Goal: Task Accomplishment & Management: Manage account settings

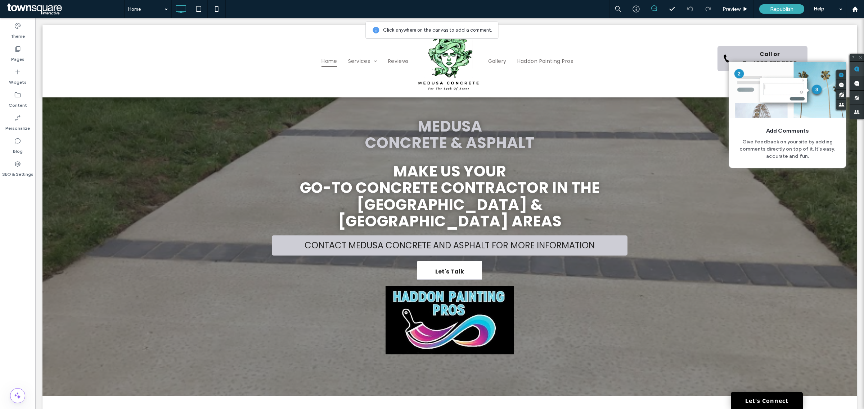
click at [857, 71] on use at bounding box center [856, 69] width 6 height 6
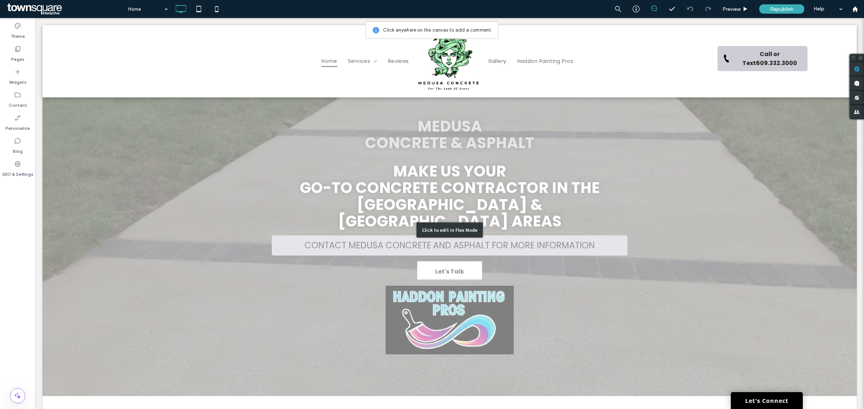
click at [444, 305] on div "Click to edit in Flex Mode" at bounding box center [449, 230] width 814 height 332
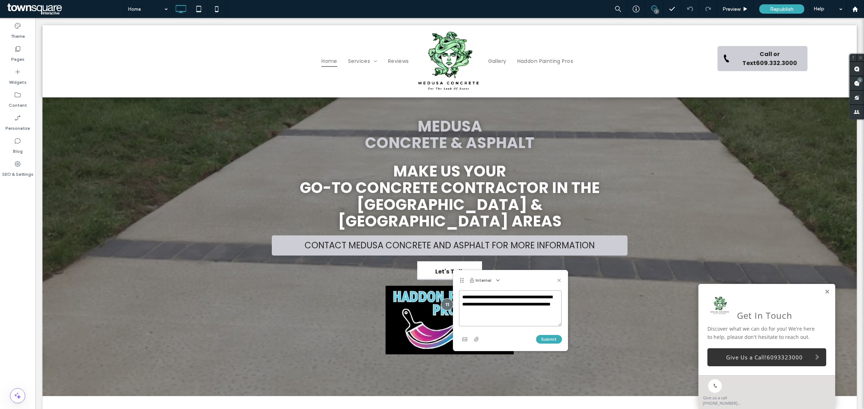
click at [499, 314] on textarea "**********" at bounding box center [510, 309] width 103 height 36
type textarea "**********"
click at [556, 337] on button "Submit" at bounding box center [549, 339] width 26 height 9
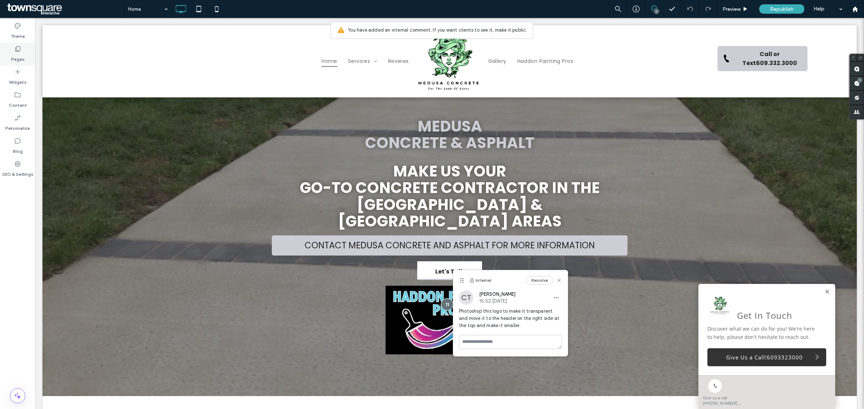
click at [13, 55] on label "Pages" at bounding box center [17, 58] width 13 height 10
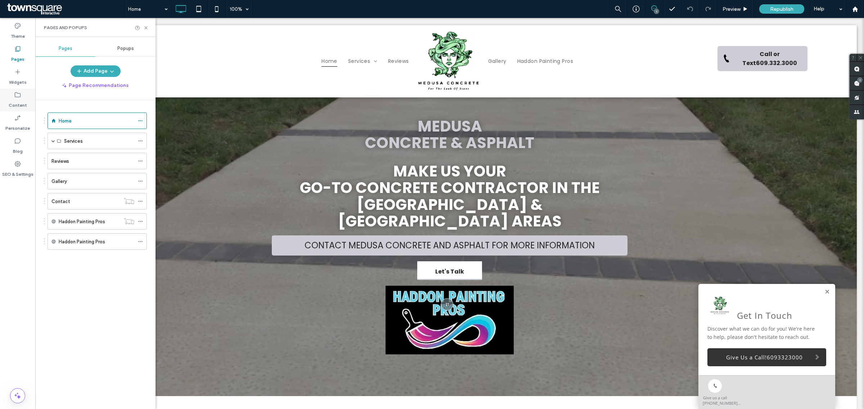
click at [9, 105] on label "Content" at bounding box center [18, 104] width 18 height 10
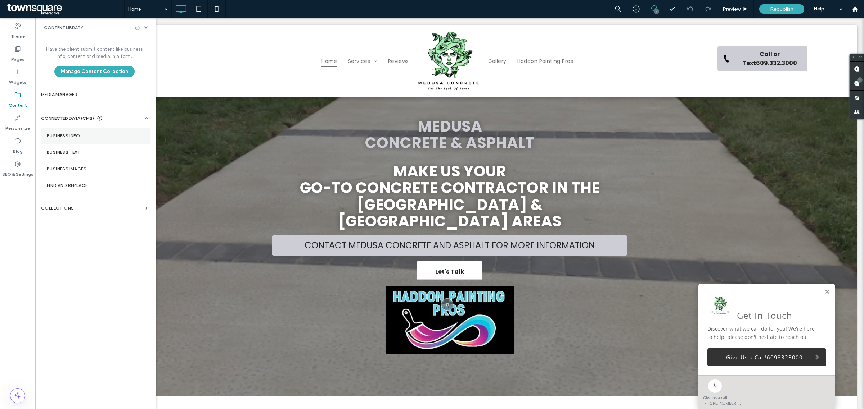
click at [77, 135] on label "Business Info" at bounding box center [96, 135] width 98 height 5
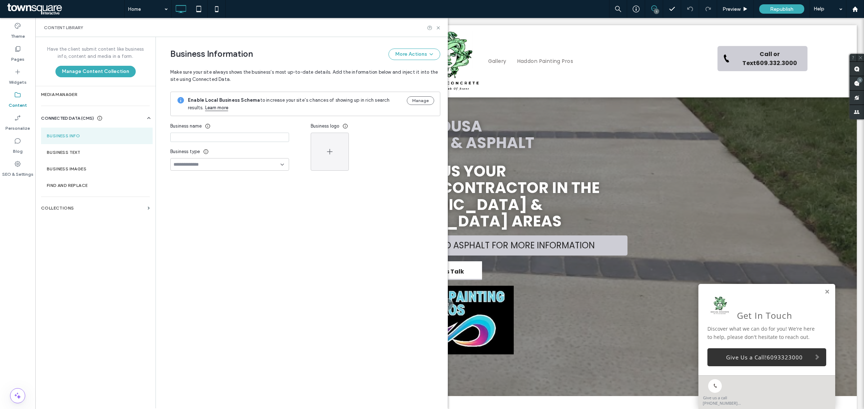
type input "**********"
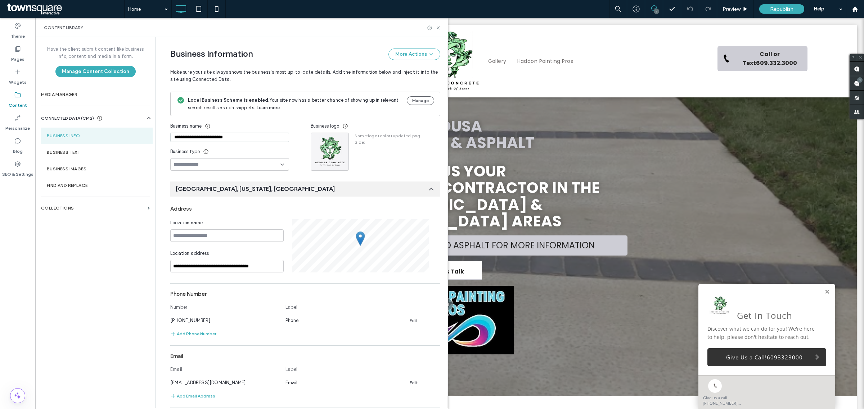
scroll to position [25, 0]
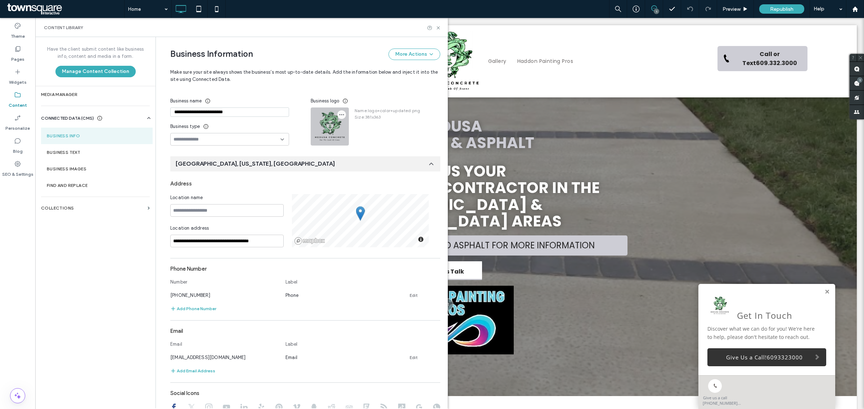
click at [339, 115] on icon "button" at bounding box center [342, 115] width 6 height 6
click at [355, 89] on div "Business Information More Actions Make sure your site always shows the business…" at bounding box center [305, 64] width 270 height 55
click at [65, 91] on section "Media Manager" at bounding box center [95, 94] width 120 height 17
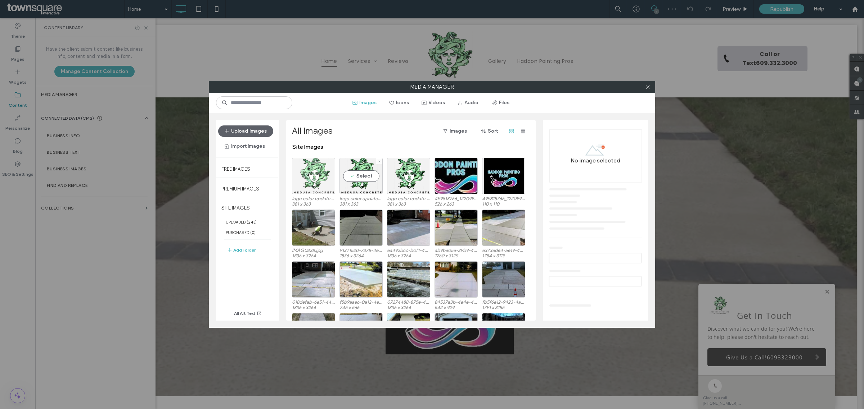
click at [320, 172] on div at bounding box center [313, 176] width 43 height 36
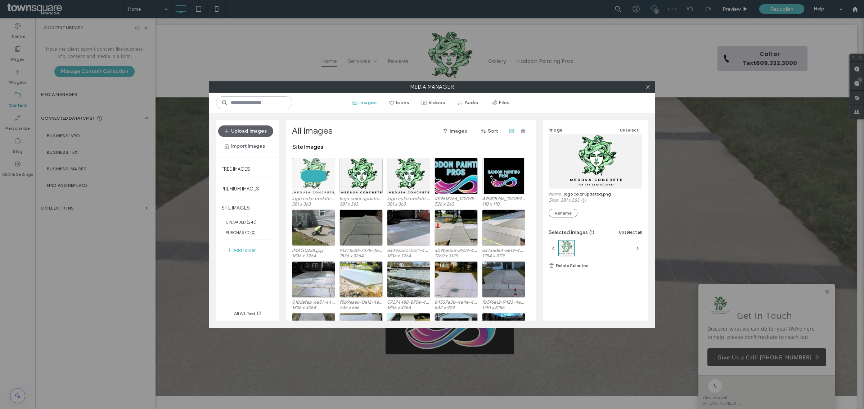
scroll to position [0, 0]
click at [602, 194] on link "logo color updated.png" at bounding box center [586, 193] width 47 height 5
click at [646, 87] on icon at bounding box center [647, 87] width 5 height 5
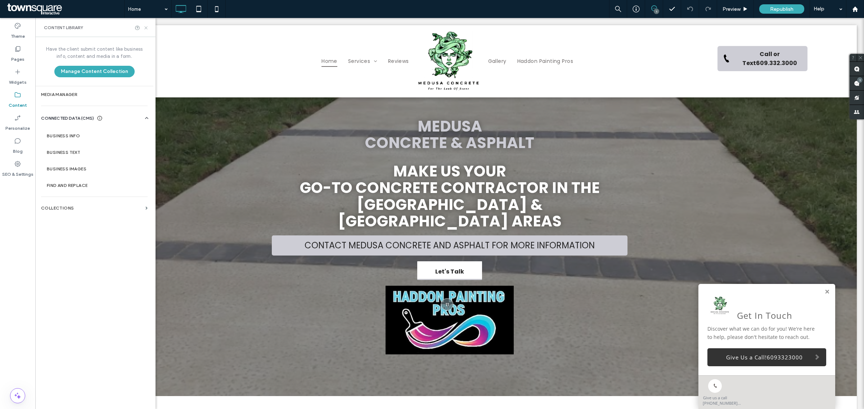
click at [146, 27] on icon at bounding box center [145, 27] width 5 height 5
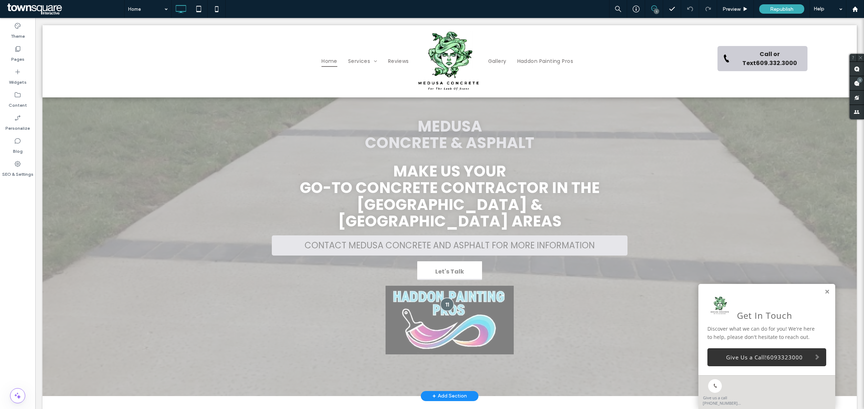
click at [444, 300] on div at bounding box center [446, 304] width 13 height 13
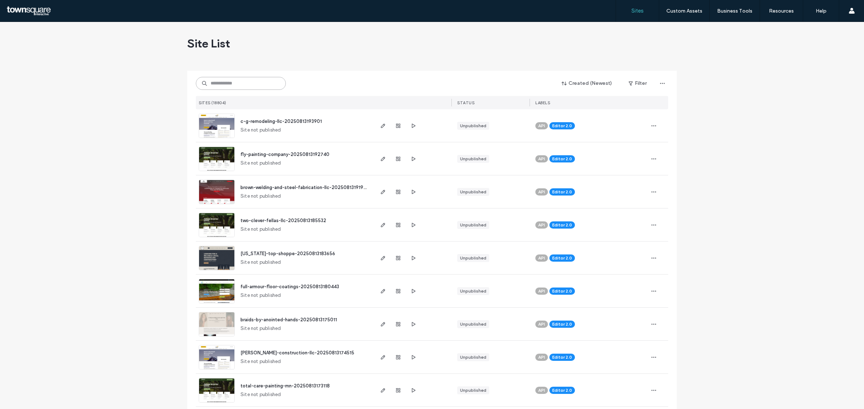
click at [267, 83] on input at bounding box center [241, 83] width 90 height 13
paste input "**********"
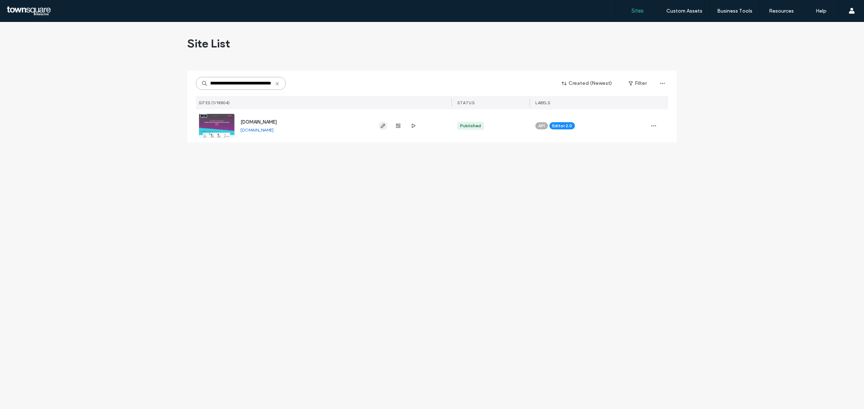
type input "**********"
click at [384, 127] on icon "button" at bounding box center [383, 126] width 6 height 6
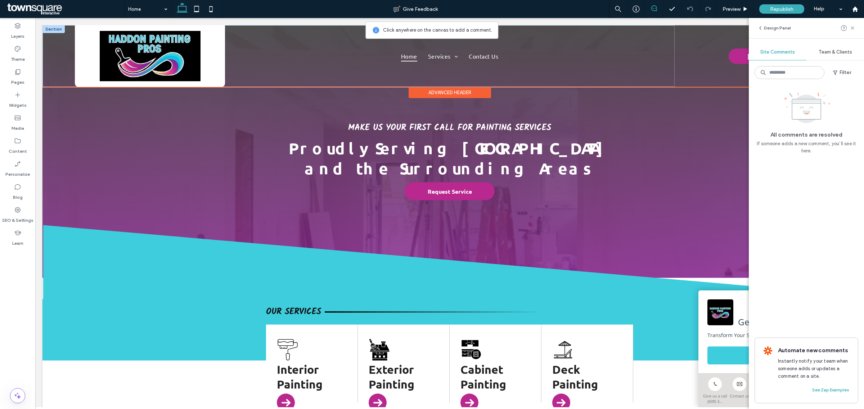
click at [725, 38] on div "[PHONE_NUMBER]" at bounding box center [749, 56] width 150 height 62
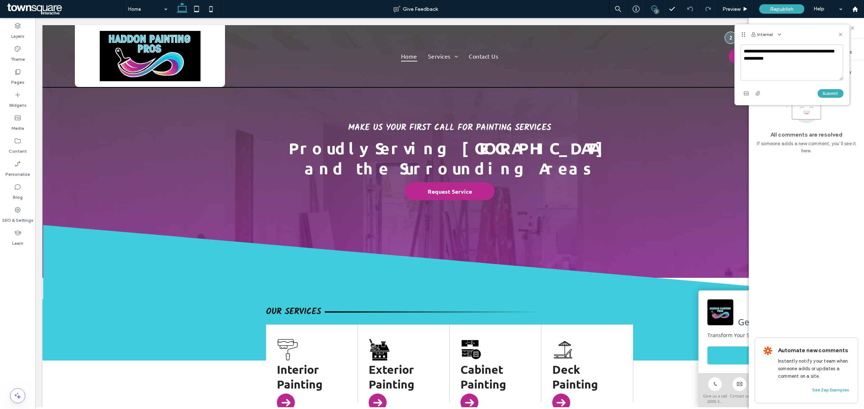
type textarea "**********"
click at [806, 62] on textarea "**********" at bounding box center [791, 63] width 103 height 36
click at [746, 91] on icon "button" at bounding box center [746, 94] width 6 height 6
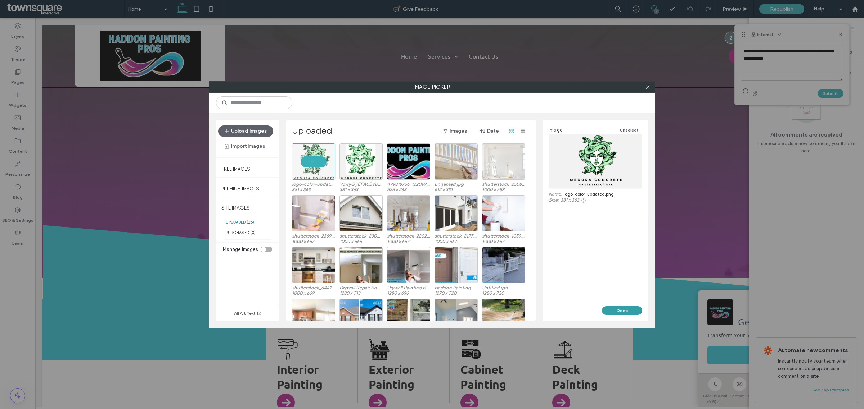
click at [616, 308] on button "Done" at bounding box center [622, 311] width 40 height 9
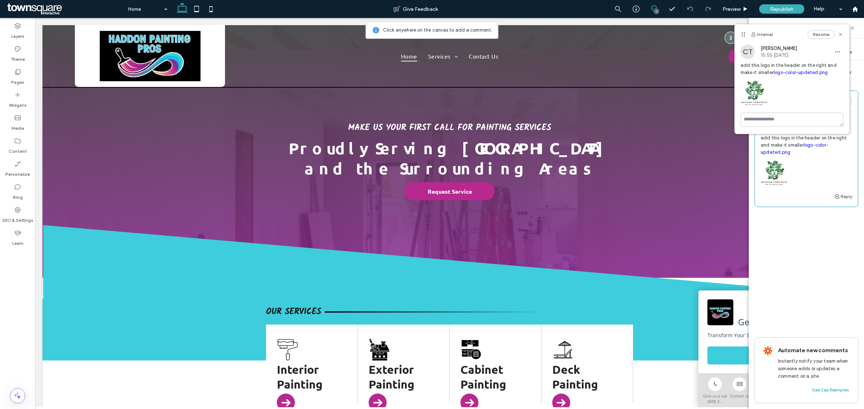
click at [654, 6] on use at bounding box center [654, 8] width 6 height 6
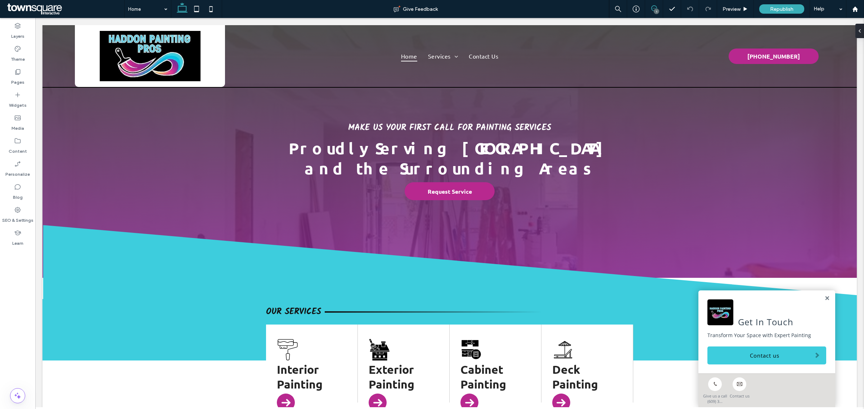
click at [654, 6] on use at bounding box center [654, 8] width 6 height 6
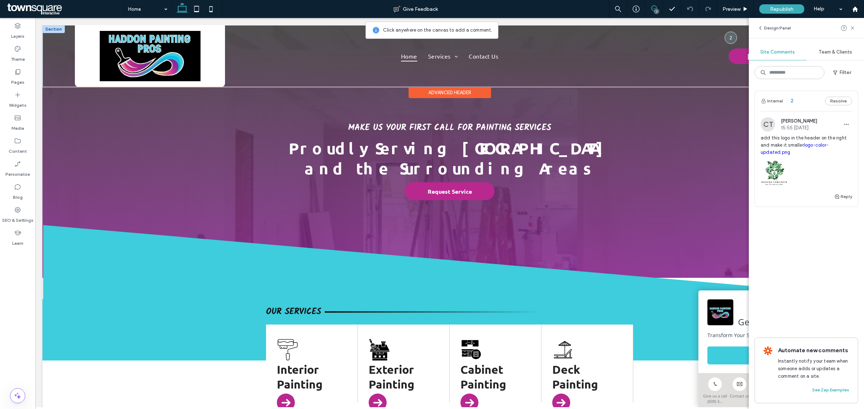
click at [189, 56] on img at bounding box center [150, 56] width 101 height 50
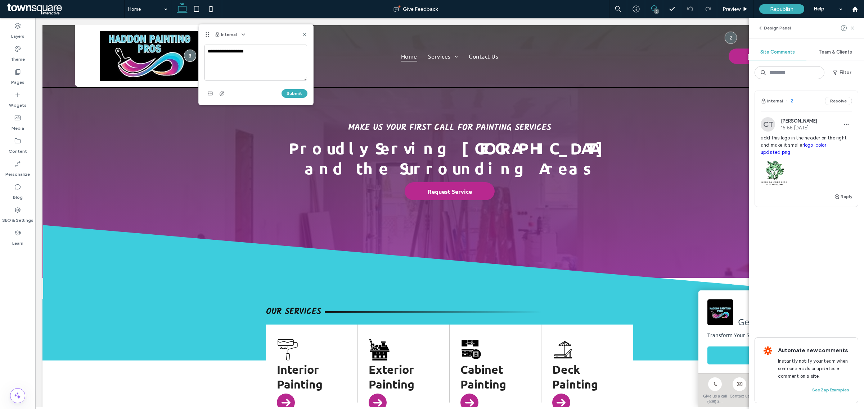
click at [251, 50] on textarea "**********" at bounding box center [255, 63] width 103 height 36
type textarea "**********"
click at [292, 92] on button "Submit" at bounding box center [294, 93] width 26 height 9
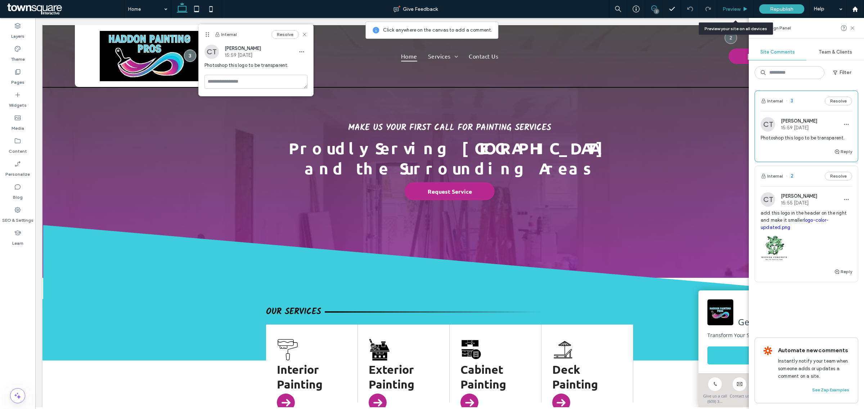
click at [728, 10] on span "Preview" at bounding box center [731, 9] width 18 height 6
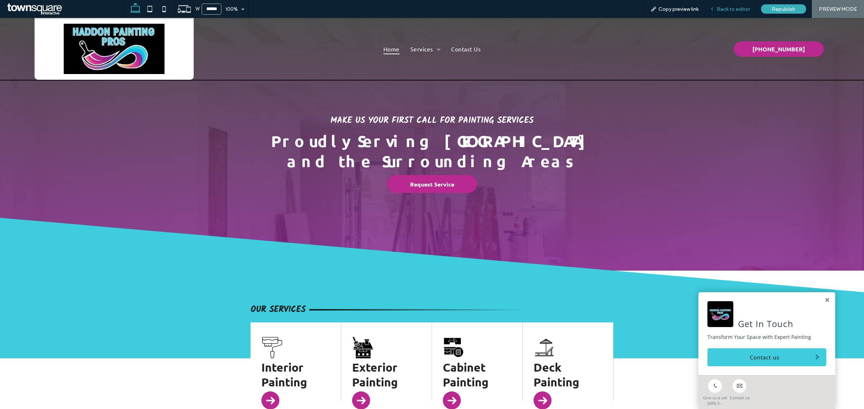
click at [723, 5] on div "Back to editor" at bounding box center [729, 9] width 51 height 18
click at [737, 7] on span "Back to editor" at bounding box center [732, 9] width 33 height 6
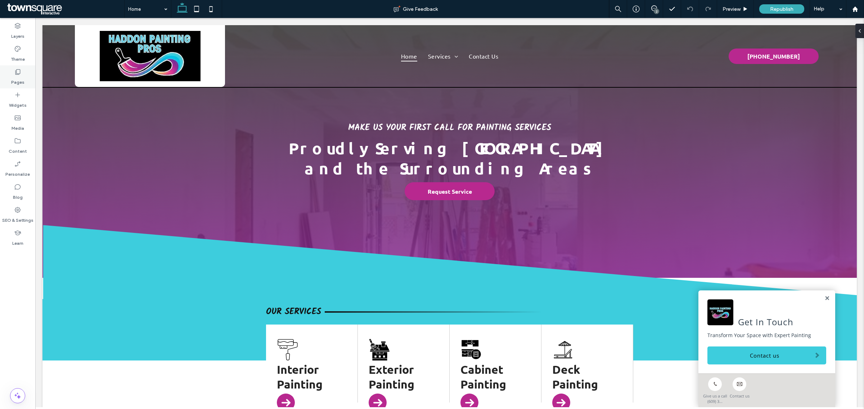
click at [18, 74] on icon at bounding box center [17, 71] width 7 height 7
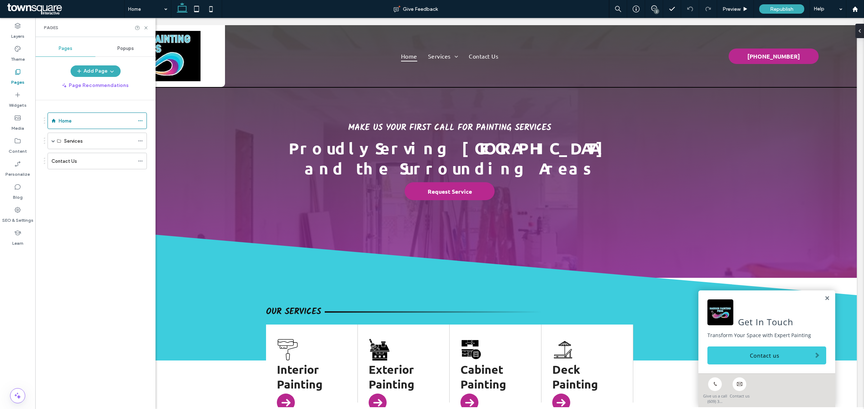
click at [73, 164] on label "Contact Us" at bounding box center [64, 161] width 26 height 13
click at [146, 28] on use at bounding box center [145, 27] width 3 height 3
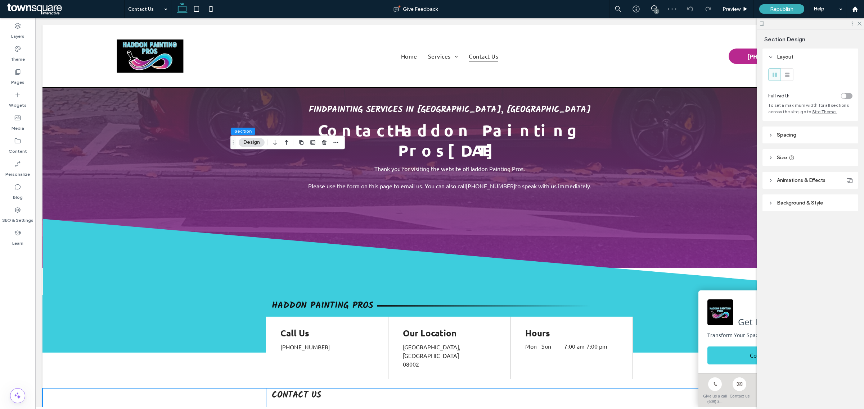
scroll to position [201, 0]
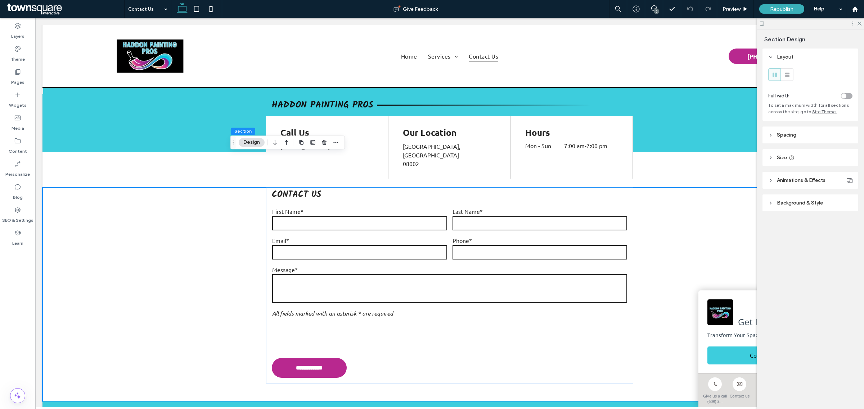
click at [258, 142] on button "Design" at bounding box center [252, 142] width 26 height 9
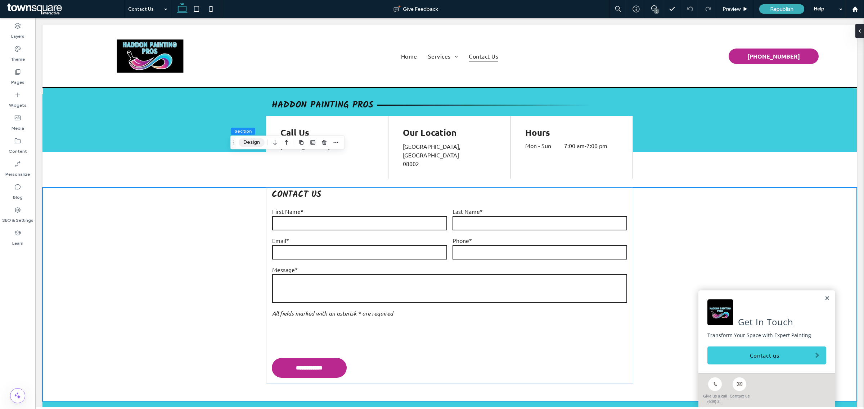
click at [258, 142] on button "Design" at bounding box center [252, 142] width 26 height 9
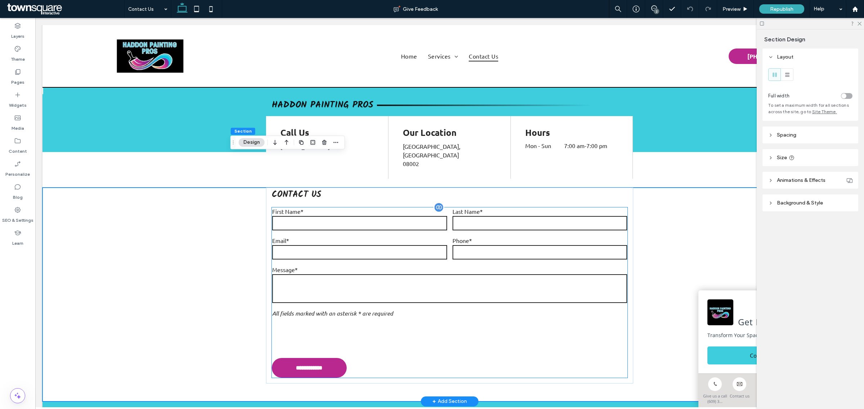
click at [461, 275] on textarea at bounding box center [449, 289] width 354 height 29
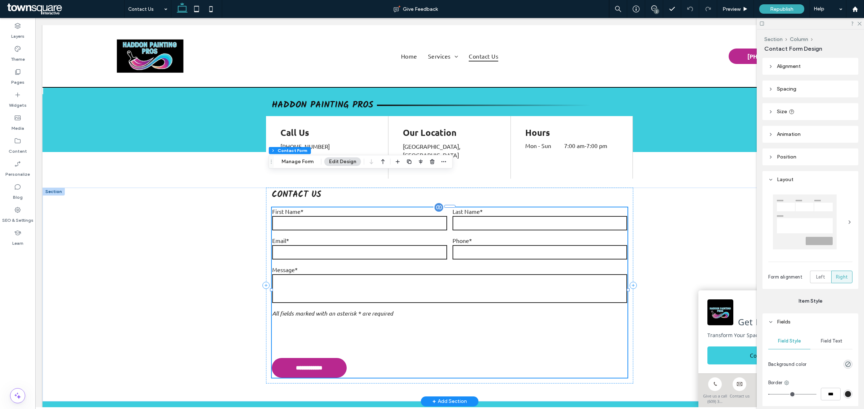
type input "*"
type input "***"
type input "*"
type input "***"
click at [301, 159] on button "Manage Form" at bounding box center [297, 162] width 41 height 9
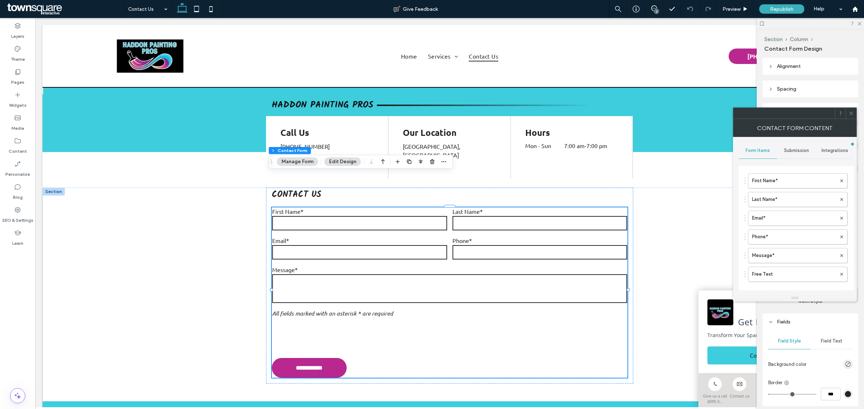
click at [790, 150] on span "Submission" at bounding box center [796, 151] width 25 height 6
click at [791, 176] on div "New submission notification" at bounding box center [795, 184] width 103 height 22
click at [794, 180] on label "New submission notification" at bounding box center [796, 184] width 96 height 14
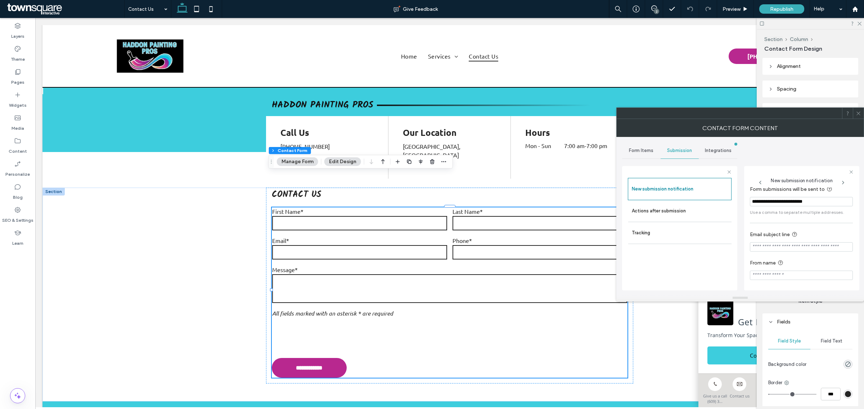
scroll to position [40, 0]
click at [678, 214] on label "Actions after submission" at bounding box center [679, 211] width 96 height 14
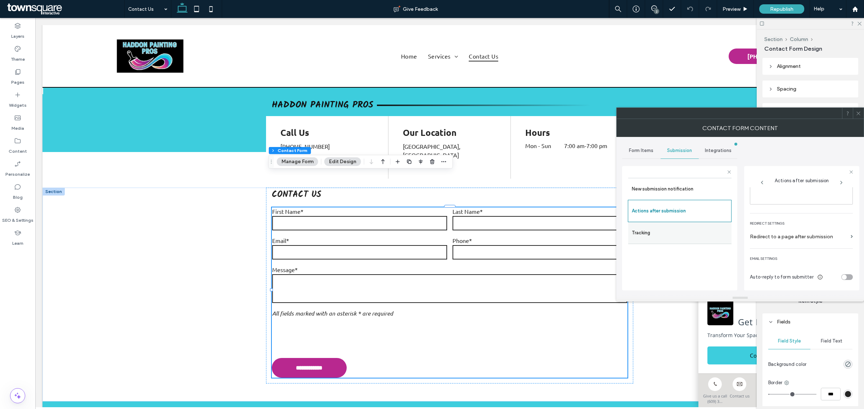
click at [670, 228] on label "Tracking" at bounding box center [679, 233] width 96 height 14
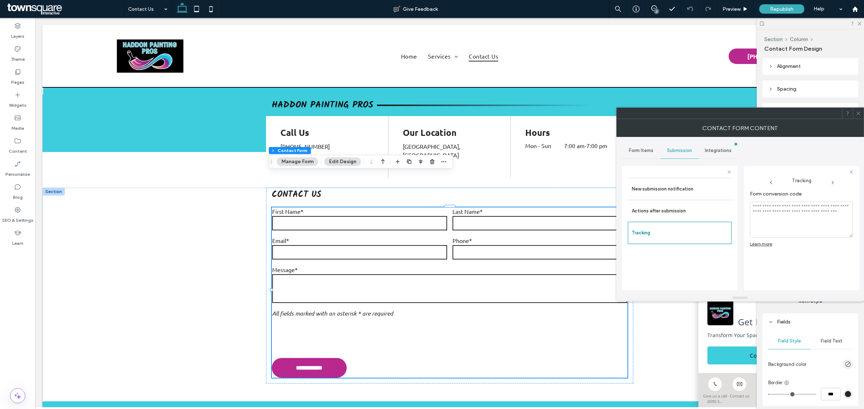
click at [715, 155] on div "Integrations" at bounding box center [717, 151] width 38 height 16
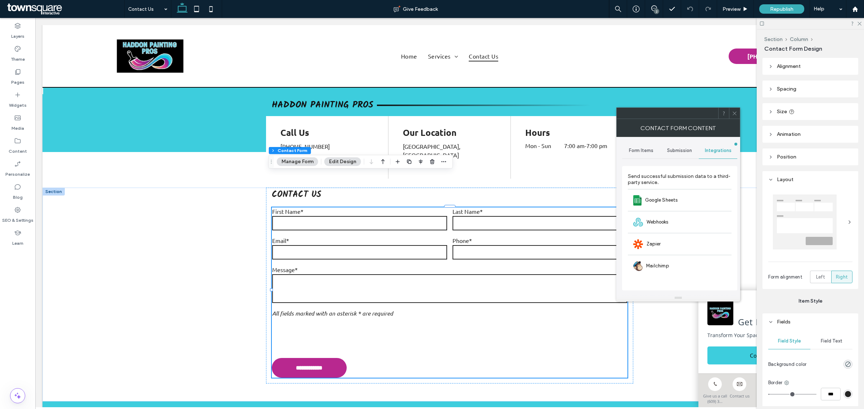
click at [647, 156] on div "Form Items" at bounding box center [641, 151] width 38 height 16
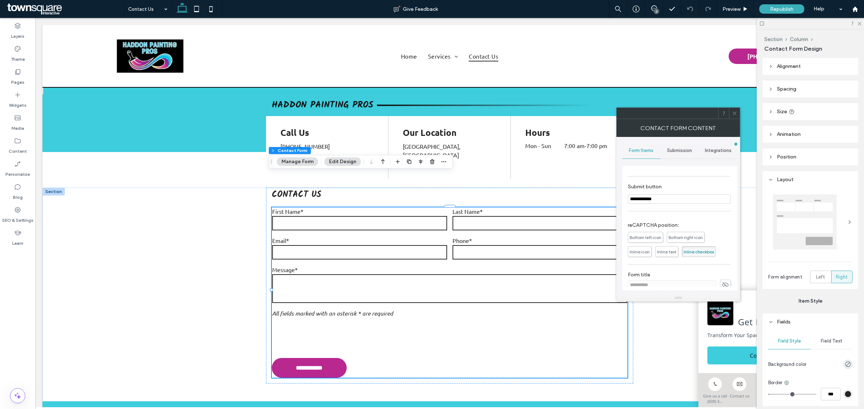
scroll to position [136, 0]
click at [733, 114] on icon at bounding box center [733, 113] width 5 height 5
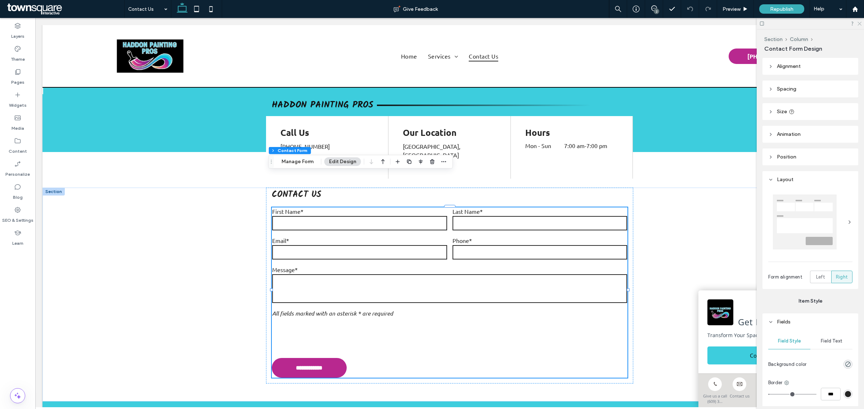
click at [858, 24] on use at bounding box center [859, 24] width 4 height 4
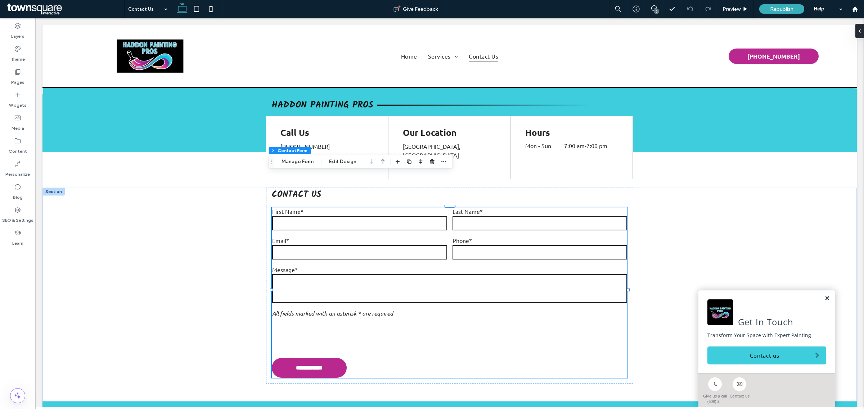
click at [824, 297] on link at bounding box center [826, 299] width 5 height 6
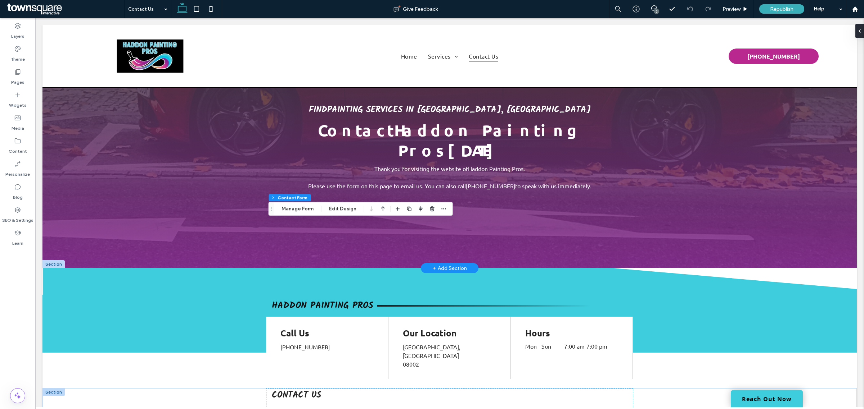
scroll to position [154, 0]
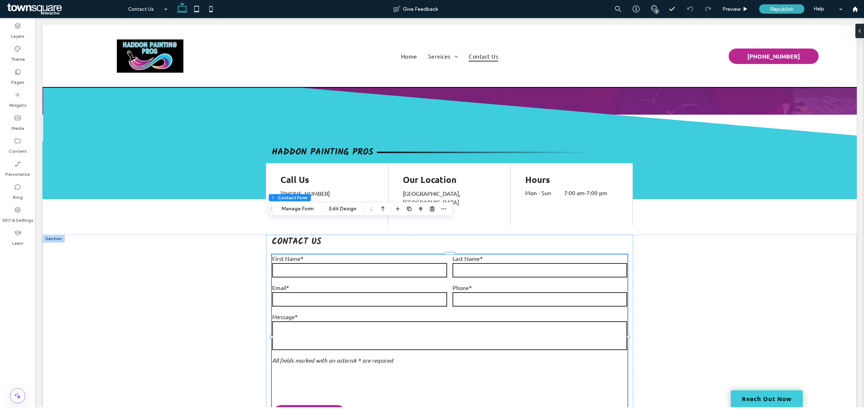
click at [431, 208] on icon "button" at bounding box center [432, 209] width 6 height 6
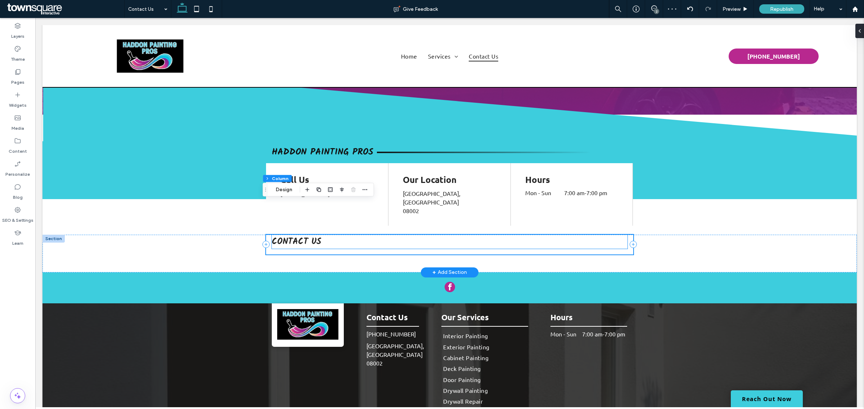
click at [317, 235] on span "Contact Us" at bounding box center [296, 242] width 49 height 14
click at [405, 191] on use "button" at bounding box center [405, 189] width 4 height 5
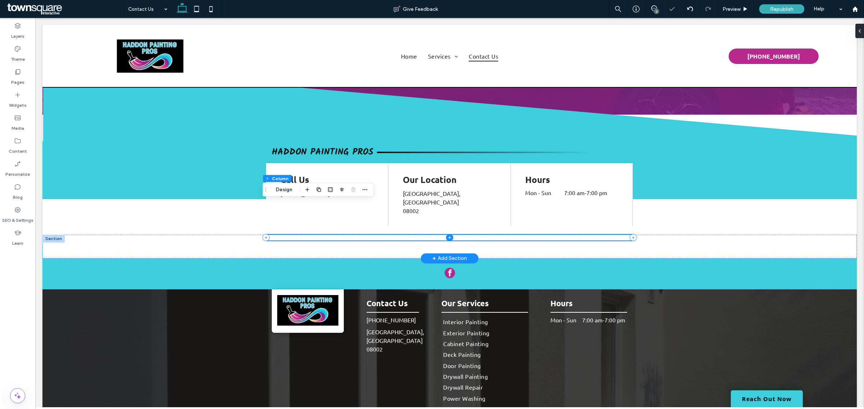
click at [380, 235] on span at bounding box center [449, 238] width 367 height 6
click at [97, 235] on div at bounding box center [449, 247] width 814 height 24
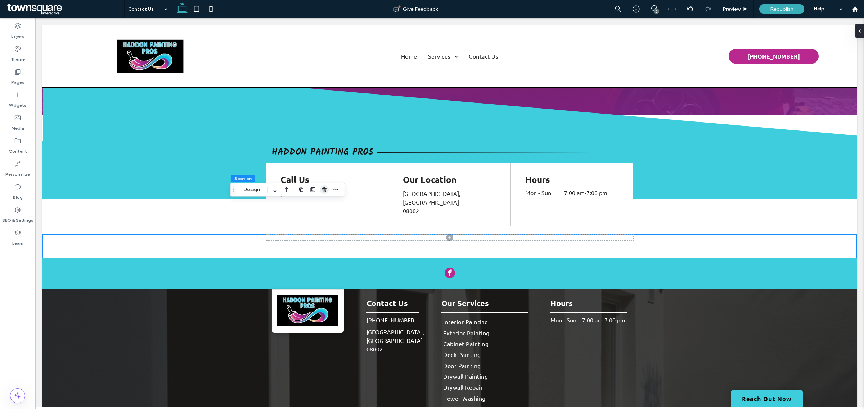
click at [323, 190] on icon "button" at bounding box center [324, 190] width 6 height 6
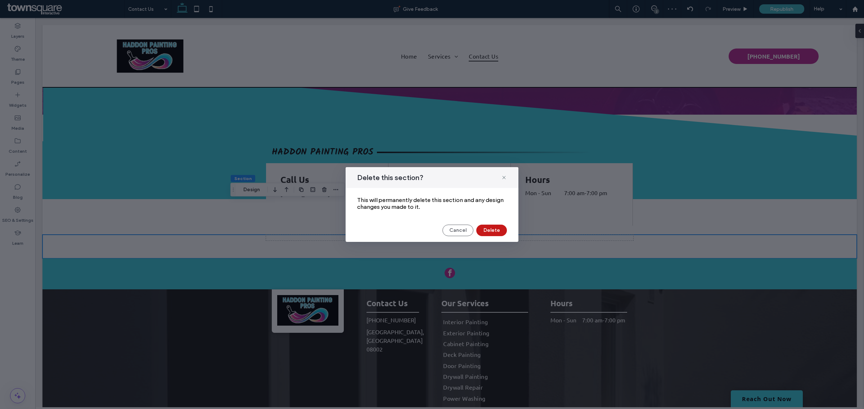
click at [491, 226] on button "Delete" at bounding box center [491, 231] width 31 height 12
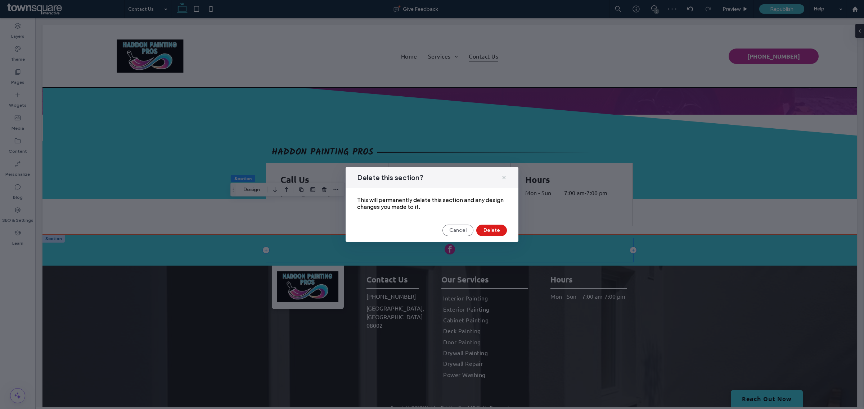
scroll to position [144, 0]
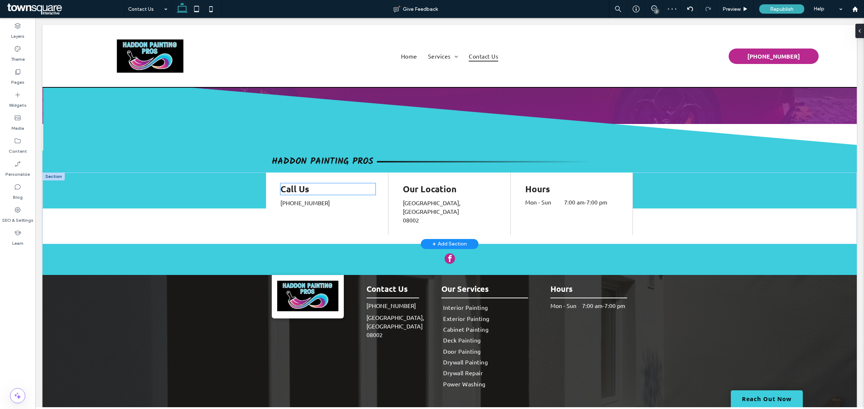
click at [305, 183] on span "Call Us" at bounding box center [294, 188] width 29 height 11
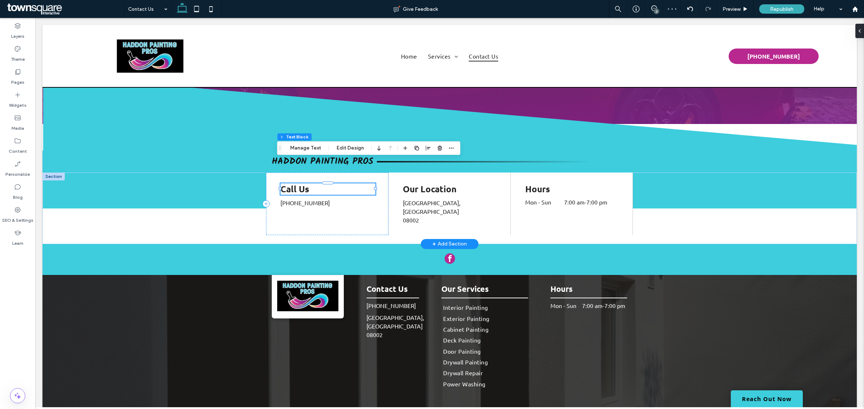
click at [305, 183] on span "Call Us" at bounding box center [294, 188] width 29 height 11
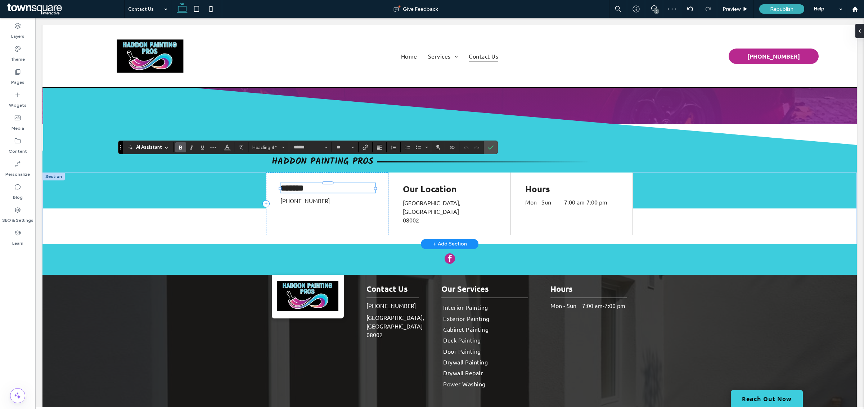
click at [296, 184] on span "*******" at bounding box center [291, 188] width 23 height 9
click at [491, 146] on icon "Confirm" at bounding box center [491, 148] width 6 height 6
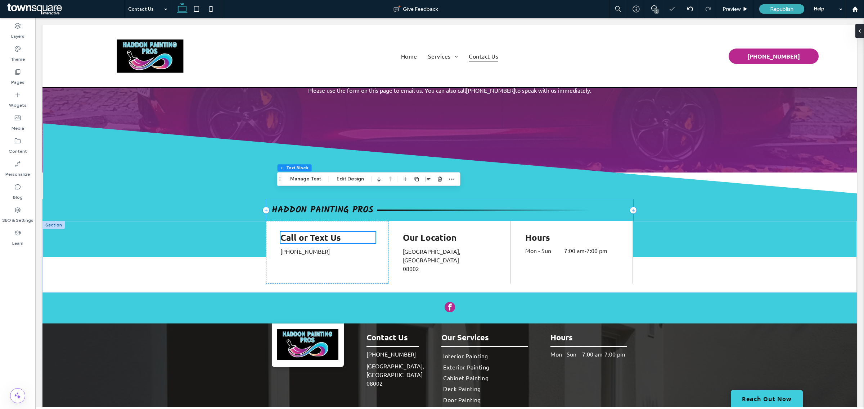
scroll to position [0, 0]
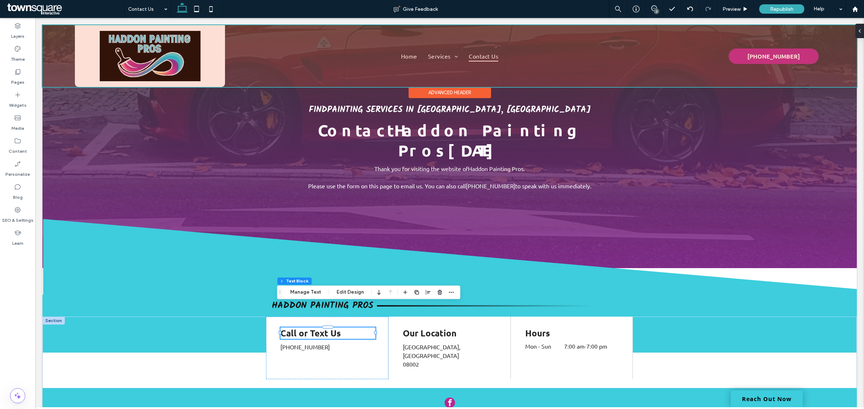
click at [632, 63] on div at bounding box center [449, 56] width 814 height 62
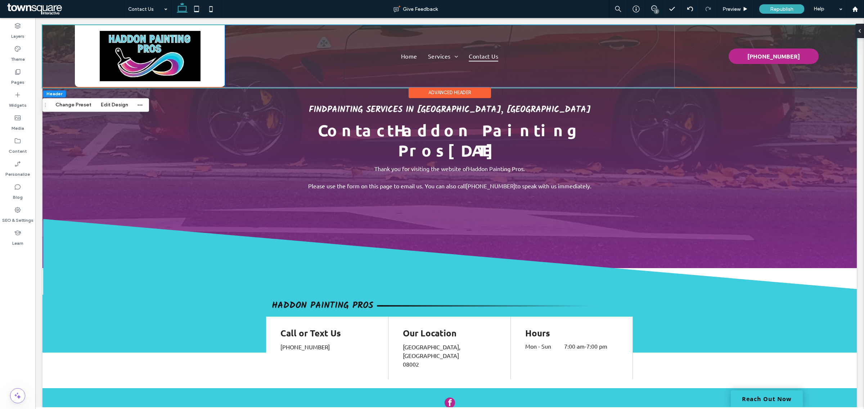
click at [632, 63] on div "Home Services Interior Painting Exterior Painting Cabinet Painting Deck Paintin…" at bounding box center [449, 56] width 449 height 62
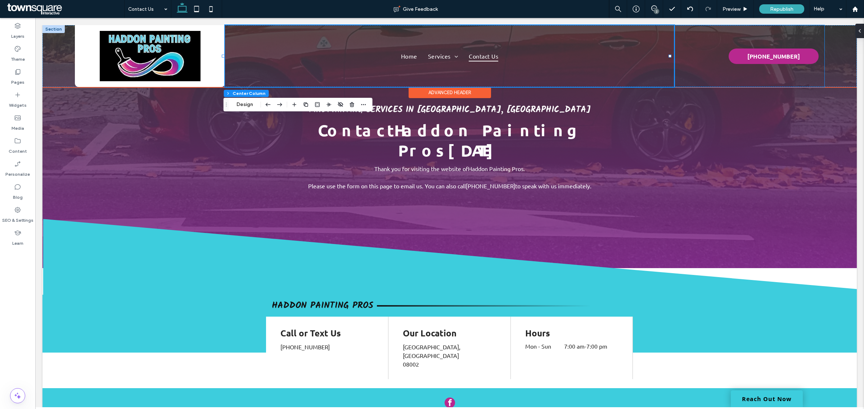
click at [680, 67] on div "(609) 332-3000" at bounding box center [749, 56] width 150 height 62
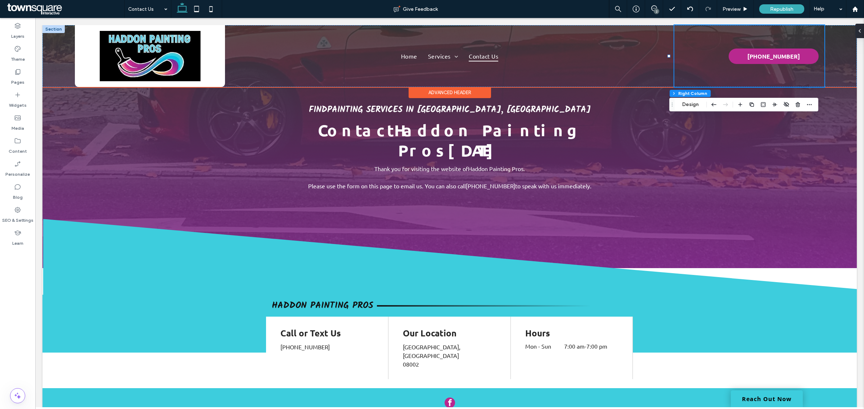
click at [700, 74] on div "(609) 332-3000" at bounding box center [749, 56] width 150 height 62
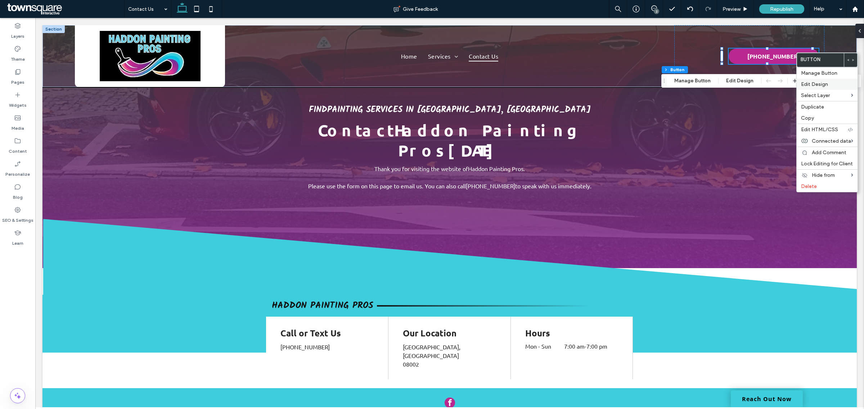
click at [817, 83] on span "Edit Design" at bounding box center [814, 84] width 27 height 6
type input "*"
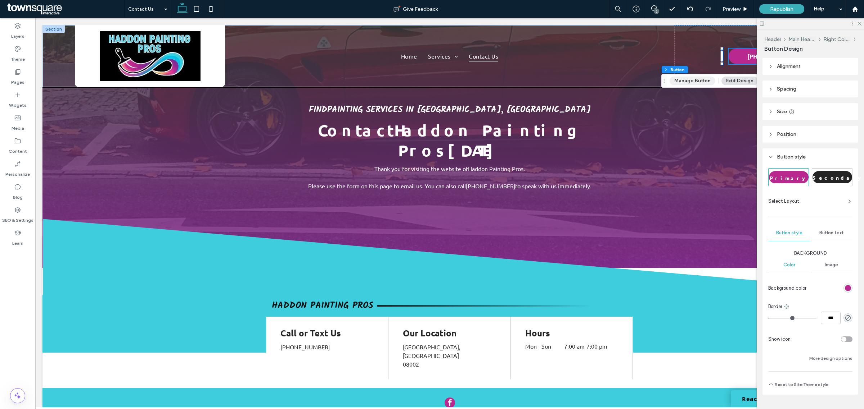
click at [702, 80] on button "Manage Button" at bounding box center [692, 81] width 46 height 9
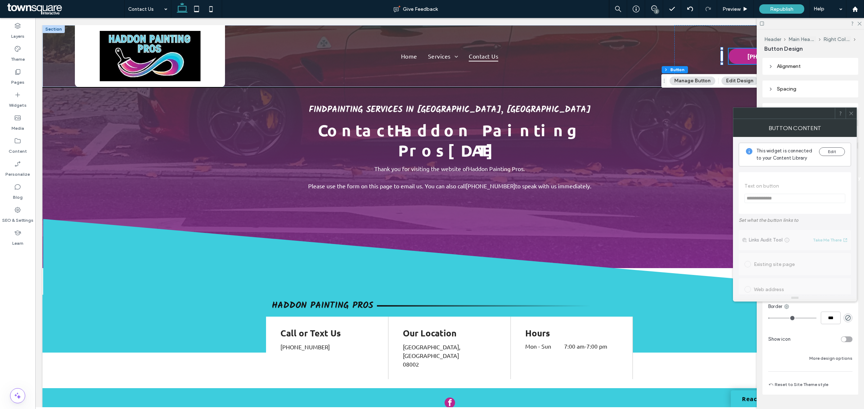
click at [851, 114] on use at bounding box center [851, 114] width 4 height 4
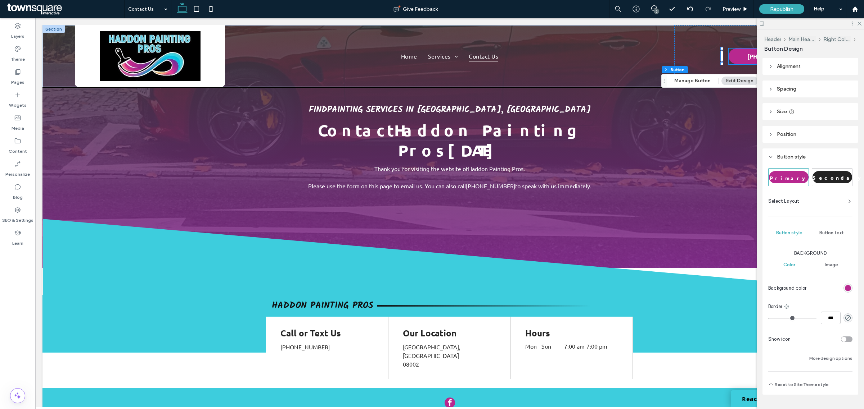
click at [860, 26] on div at bounding box center [809, 23] width 107 height 11
click at [860, 22] on icon at bounding box center [858, 23] width 5 height 5
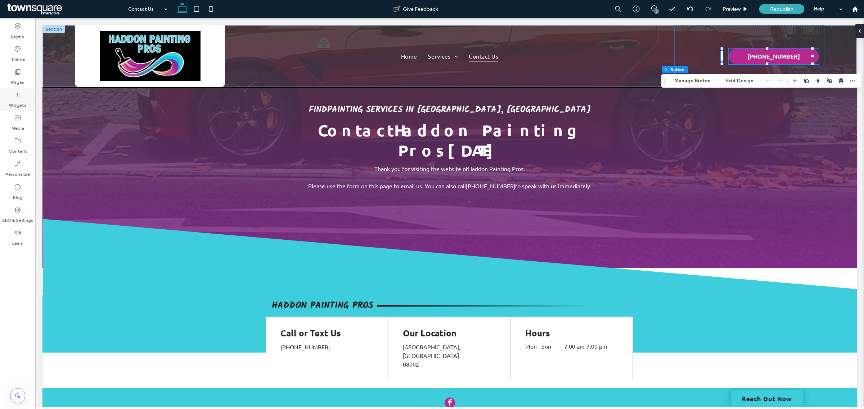
click at [12, 98] on div "Widgets" at bounding box center [17, 100] width 35 height 23
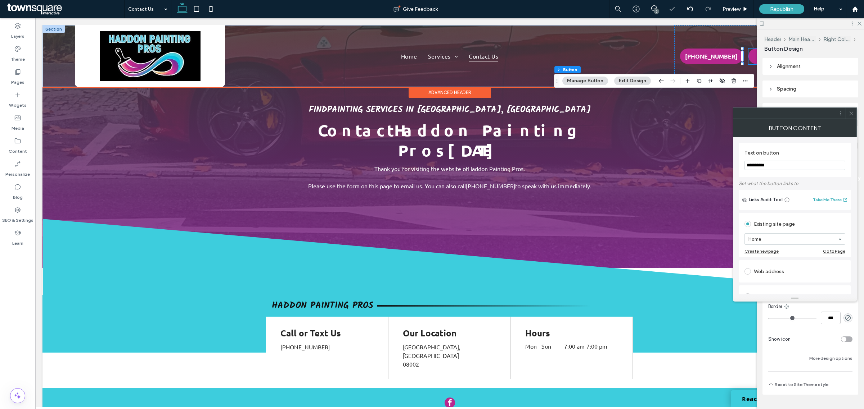
type input "**"
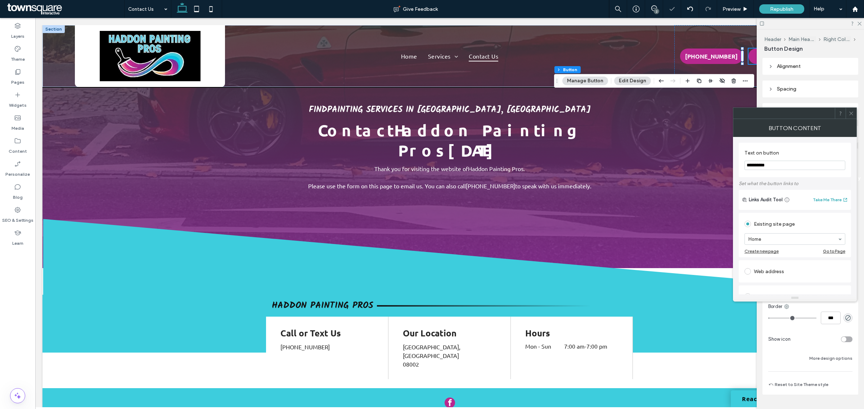
click at [779, 169] on input "**********" at bounding box center [794, 165] width 101 height 9
type input "**********"
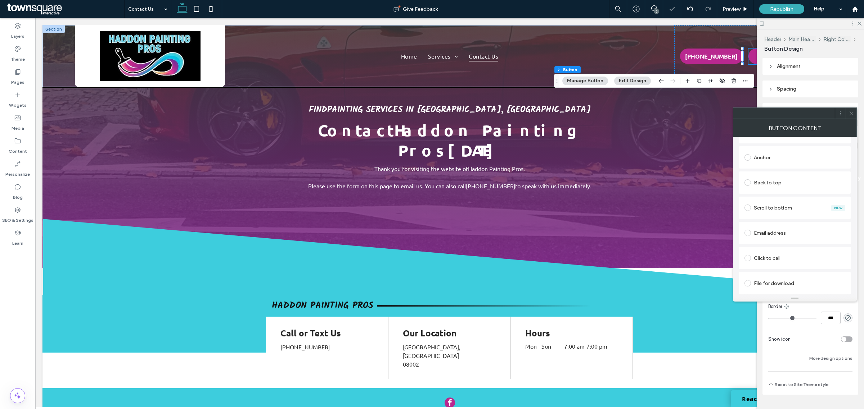
click at [748, 259] on span at bounding box center [747, 258] width 6 height 6
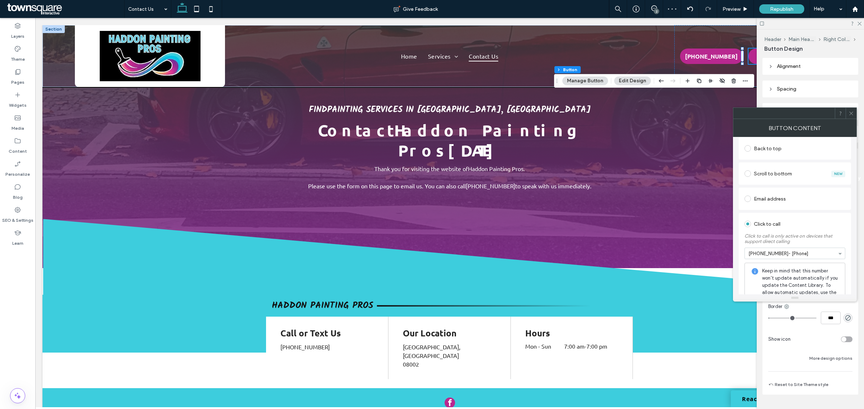
click at [850, 113] on use at bounding box center [851, 114] width 4 height 4
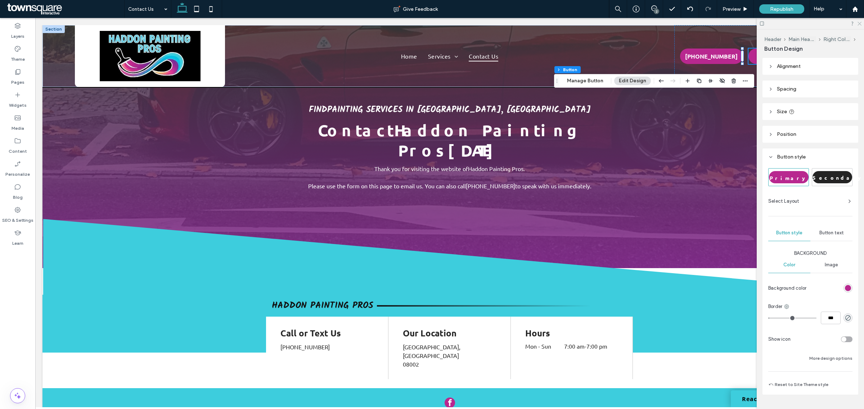
click at [860, 22] on icon at bounding box center [858, 23] width 5 height 5
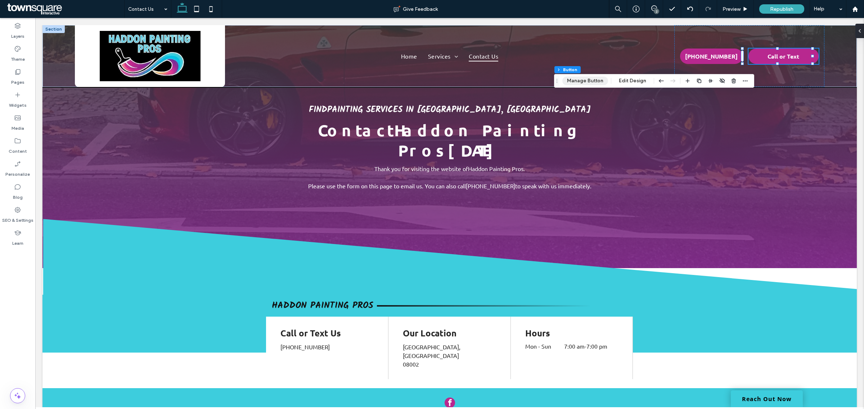
click at [601, 77] on button "Manage Button" at bounding box center [585, 81] width 46 height 9
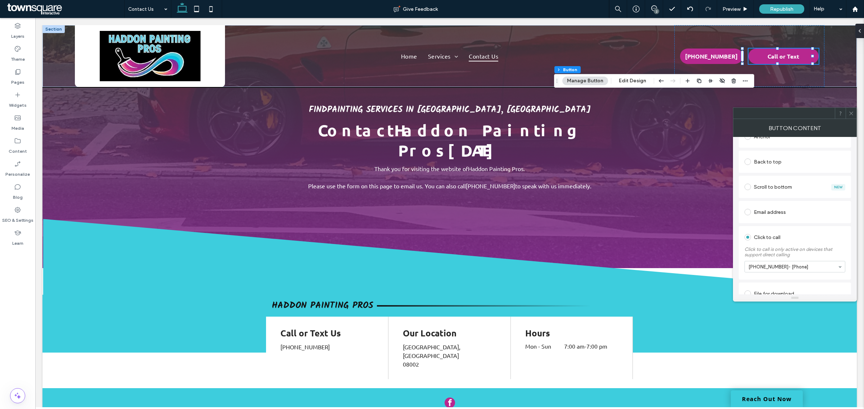
scroll to position [0, 0]
click at [797, 167] on input "**********" at bounding box center [794, 165] width 101 height 9
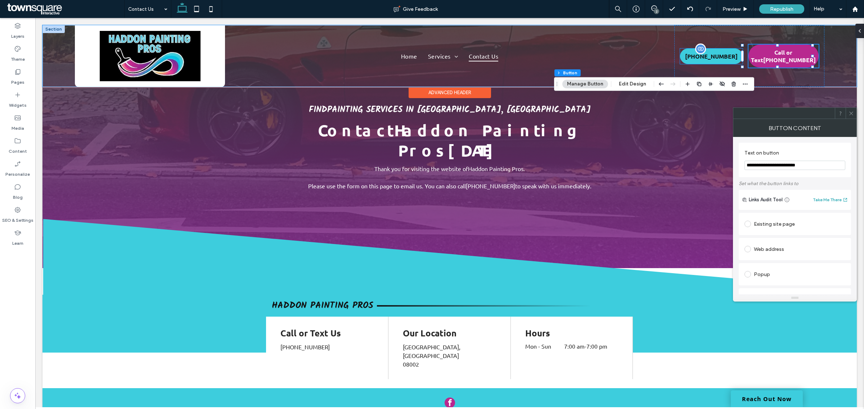
type input "**********"
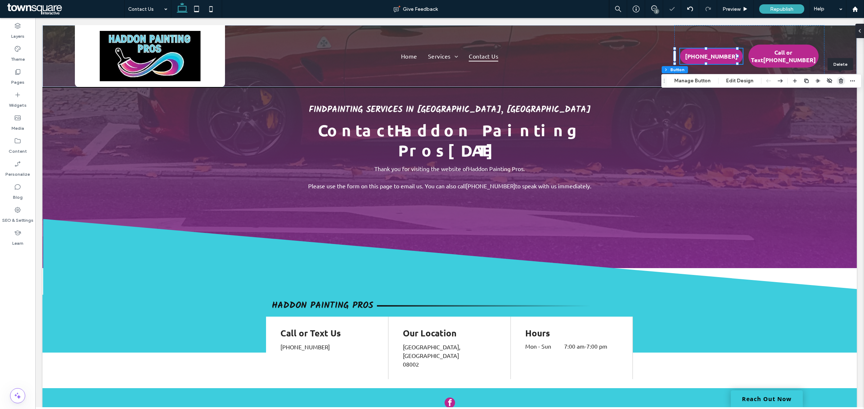
click at [839, 80] on icon "button" at bounding box center [841, 81] width 6 height 6
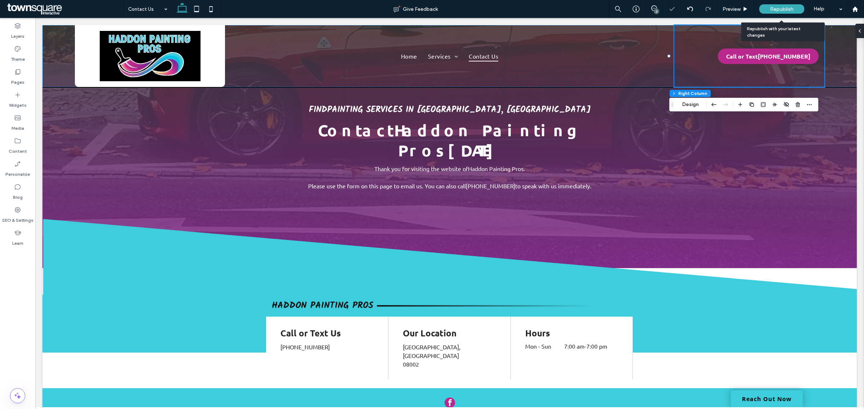
click at [786, 8] on span "Republish" at bounding box center [781, 9] width 23 height 6
